Goal: Leave review/rating

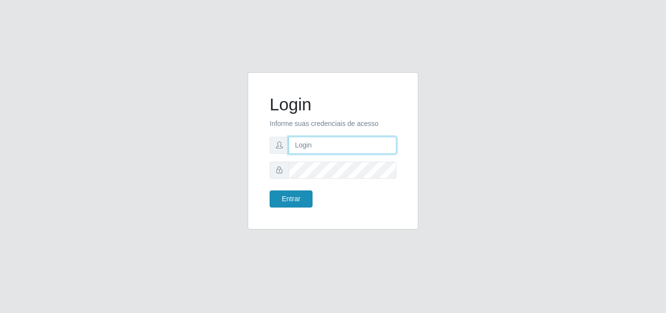
type input "[EMAIL_ADDRESS][DOMAIN_NAME]"
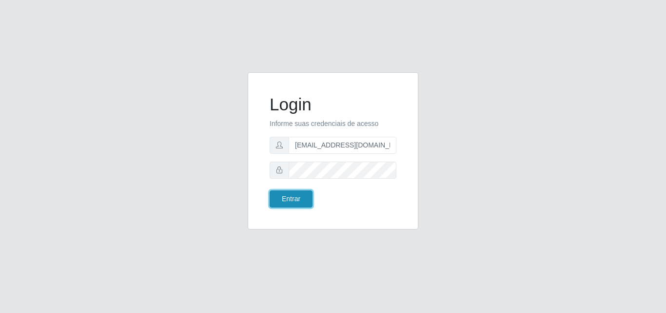
click at [301, 194] on button "Entrar" at bounding box center [291, 198] width 43 height 17
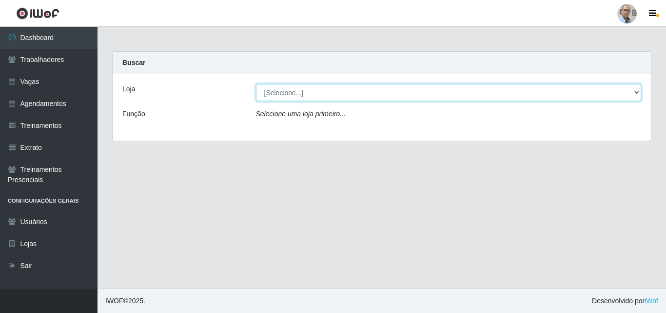
click at [475, 91] on select "[Selecione...] Mar Vermelho - Loja 04" at bounding box center [449, 92] width 386 height 17
select select "251"
click at [256, 84] on select "[Selecione...] Mar Vermelho - Loja 04" at bounding box center [449, 92] width 386 height 17
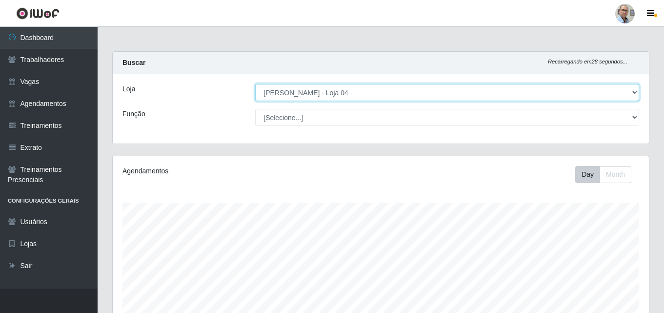
scroll to position [202, 536]
click at [500, 95] on select "[Selecione...] Mar Vermelho - Loja 04" at bounding box center [447, 92] width 384 height 17
click at [255, 84] on select "[Selecione...] Mar Vermelho - Loja 04" at bounding box center [447, 92] width 384 height 17
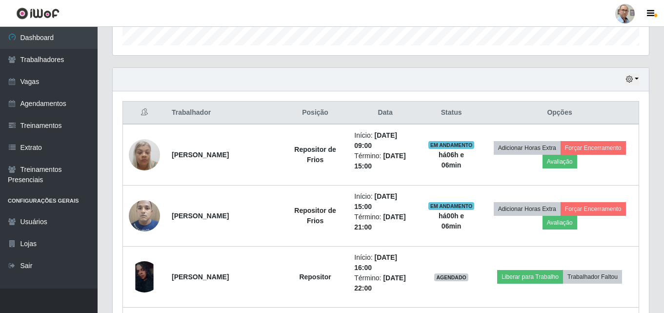
scroll to position [390, 0]
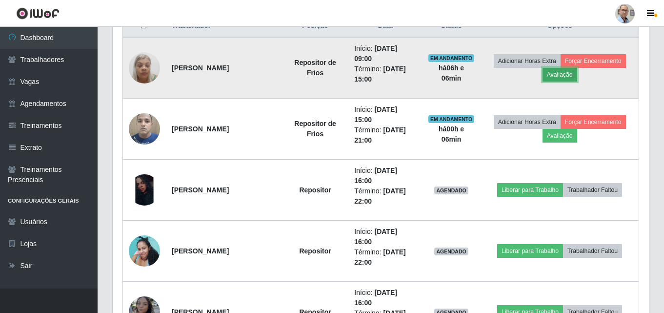
click at [572, 76] on button "Avaliação" at bounding box center [559, 75] width 35 height 14
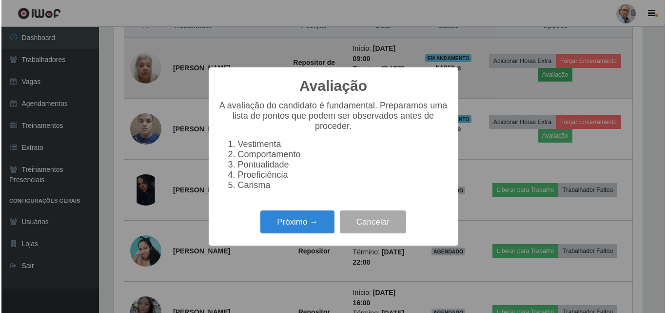
scroll to position [202, 531]
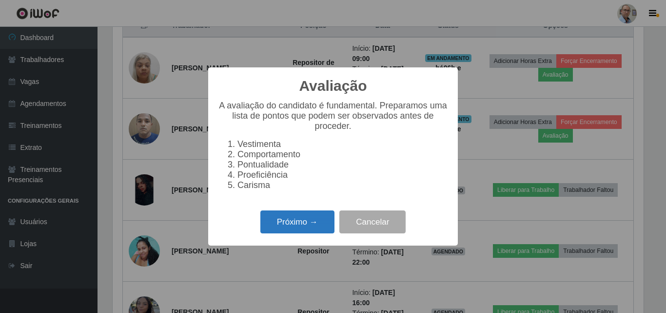
click at [280, 232] on button "Próximo →" at bounding box center [297, 221] width 74 height 23
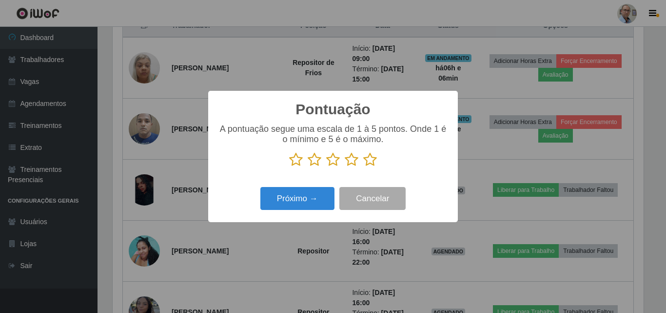
scroll to position [487581, 487252]
click at [370, 158] on icon at bounding box center [370, 159] width 14 height 15
click at [363, 167] on input "radio" at bounding box center [363, 167] width 0 height 0
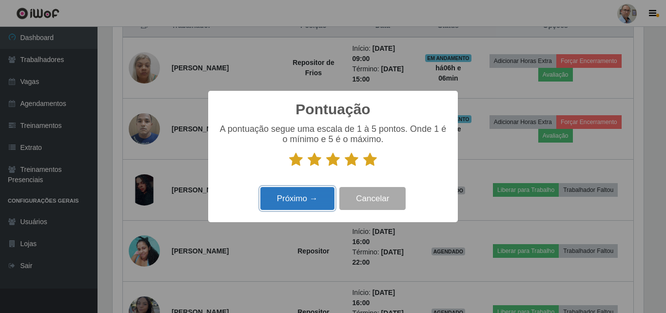
click at [301, 196] on button "Próximo →" at bounding box center [297, 198] width 74 height 23
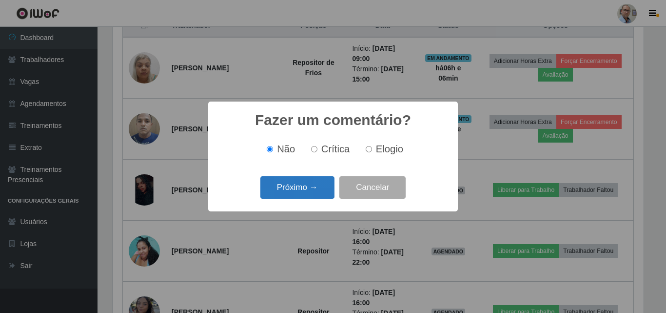
click at [309, 189] on button "Próximo →" at bounding box center [297, 187] width 74 height 23
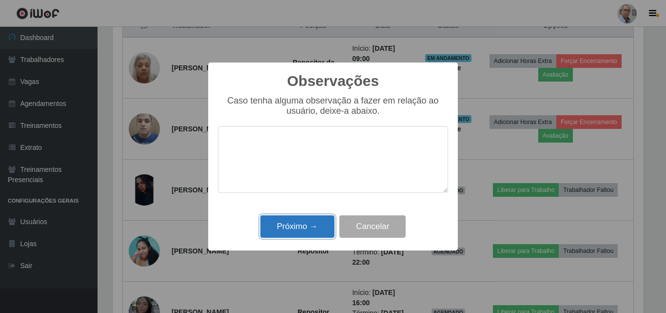
click at [292, 222] on button "Próximo →" at bounding box center [297, 226] width 74 height 23
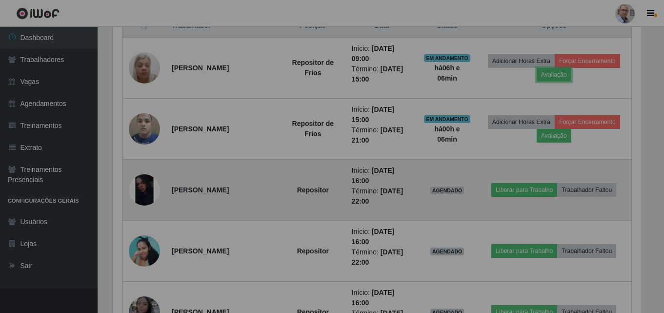
scroll to position [202, 536]
